Goal: Task Accomplishment & Management: Manage account settings

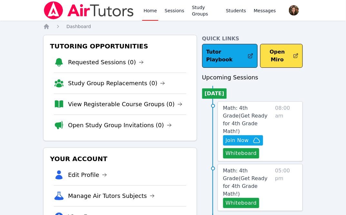
click at [153, 11] on link "Home" at bounding box center [150, 10] width 16 height 21
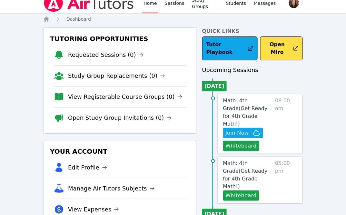
scroll to position [8, 0]
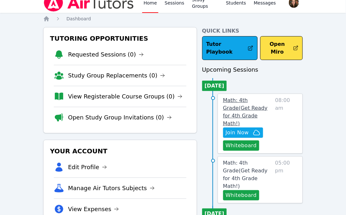
click at [247, 101] on span "Math: 4th Grade ( Get Ready for 4th Grade Math! )" at bounding box center [245, 111] width 44 height 29
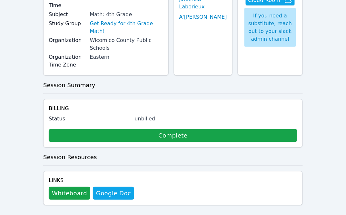
scroll to position [74, 0]
click at [78, 187] on button "Whiteboard" at bounding box center [70, 193] width 42 height 13
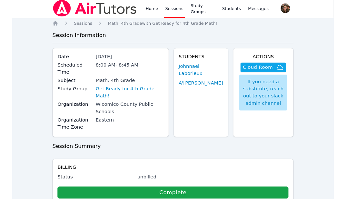
scroll to position [0, 0]
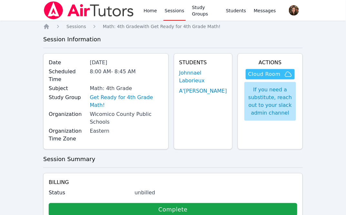
click at [272, 75] on span "Cloud Room" at bounding box center [264, 74] width 32 height 8
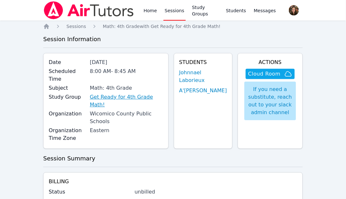
click at [127, 96] on link "Get Ready for 4th Grade Math!" at bounding box center [126, 100] width 73 height 15
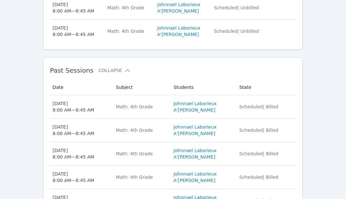
scroll to position [256, 0]
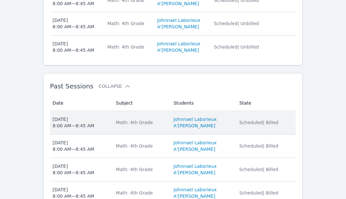
click at [159, 118] on td "Subject Math: 4th Grade" at bounding box center [141, 123] width 58 height 24
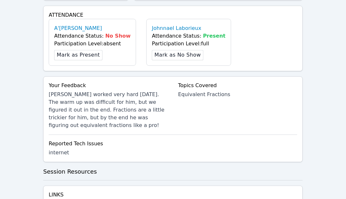
scroll to position [254, 0]
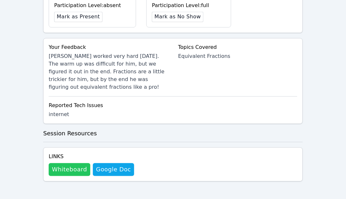
click at [74, 166] on button "Whiteboard" at bounding box center [70, 170] width 42 height 13
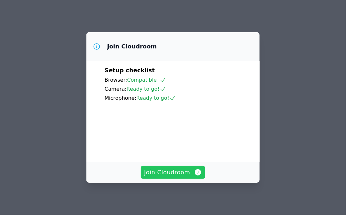
click at [181, 168] on span "Join Cloudroom" at bounding box center [173, 172] width 58 height 9
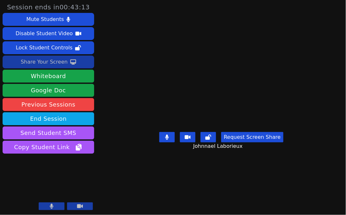
click at [57, 62] on div "Share Your Screen" at bounding box center [44, 62] width 47 height 10
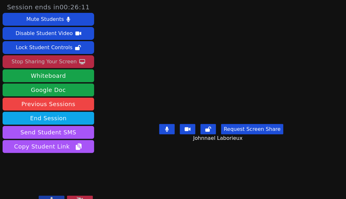
click at [255, 121] on video at bounding box center [221, 87] width 97 height 70
click at [269, 73] on video at bounding box center [221, 87] width 97 height 70
click at [269, 52] on video at bounding box center [221, 87] width 97 height 70
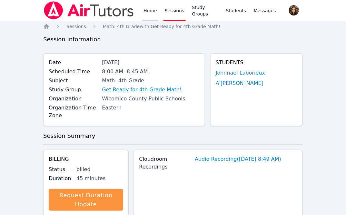
click at [148, 14] on link "Home" at bounding box center [150, 10] width 16 height 21
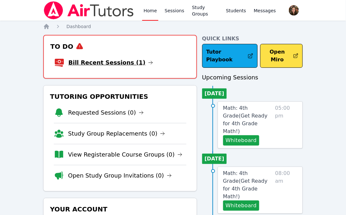
click at [121, 66] on link "Bill Recent Sessions (1)" at bounding box center [110, 62] width 85 height 9
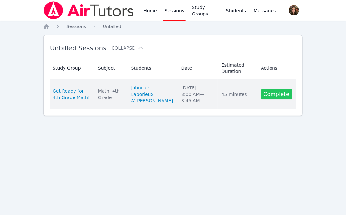
click at [276, 92] on link "Complete" at bounding box center [276, 94] width 31 height 10
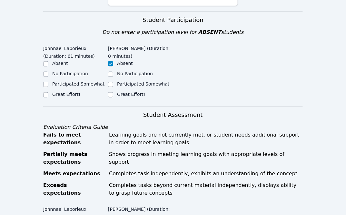
scroll to position [262, 0]
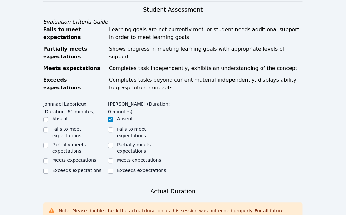
click at [57, 158] on label "Meets expectations" at bounding box center [74, 160] width 44 height 5
click at [48, 158] on input "Meets expectations" at bounding box center [45, 160] width 5 height 5
checkbox input "true"
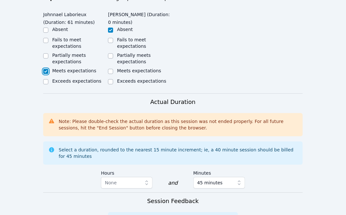
scroll to position [403, 0]
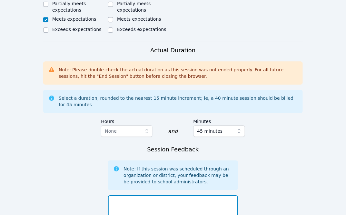
click at [129, 195] on textarea at bounding box center [173, 212] width 130 height 35
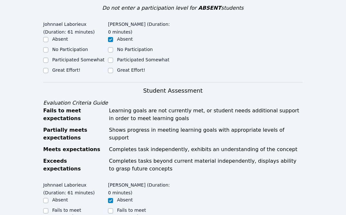
scroll to position [204, 0]
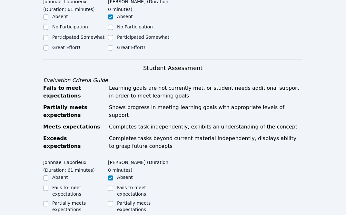
click at [73, 45] on label "Great Effort!" at bounding box center [66, 47] width 28 height 5
click at [48, 45] on input "Great Effort!" at bounding box center [45, 47] width 5 height 5
checkbox input "true"
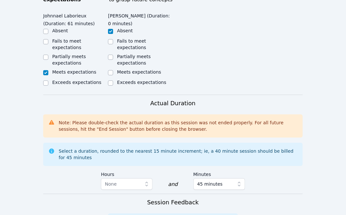
scroll to position [391, 0]
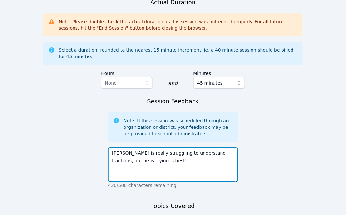
scroll to position [458, 0]
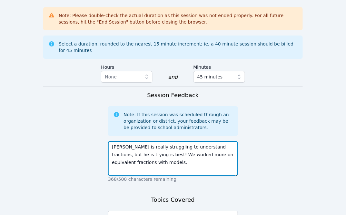
type textarea "Johnnael is really struggling to understand fractions, but he is trying is best…"
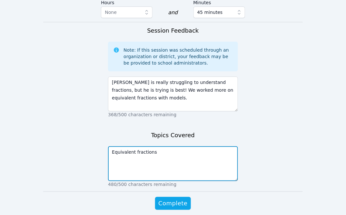
scroll to position [527, 0]
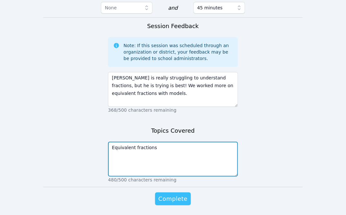
type textarea "Equivalent fractions"
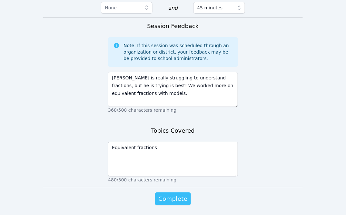
click at [177, 194] on span "Complete" at bounding box center [172, 198] width 29 height 9
